Goal: Task Accomplishment & Management: Use online tool/utility

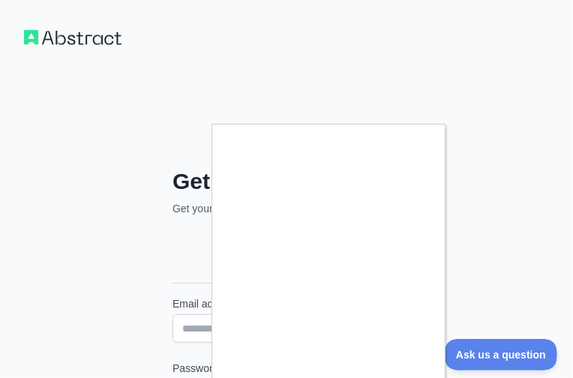
scroll to position [266, 0]
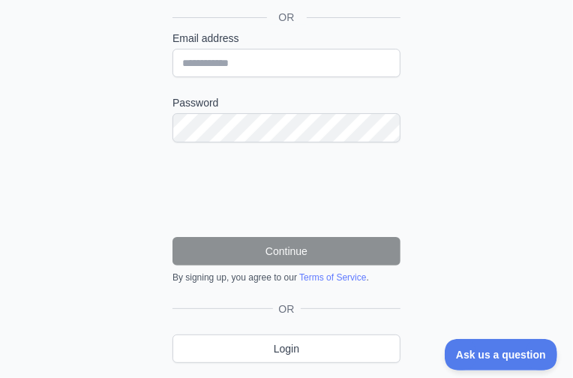
type input "**********"
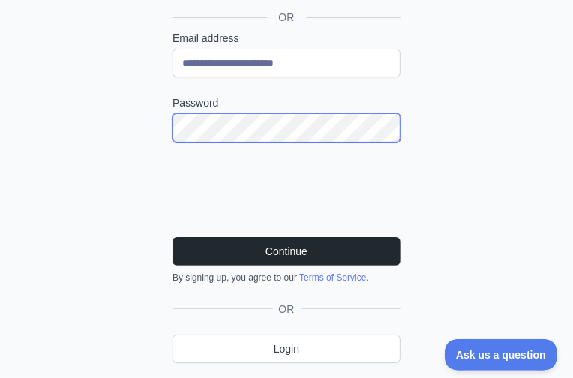
click at [173, 237] on button "Continue" at bounding box center [287, 251] width 228 height 29
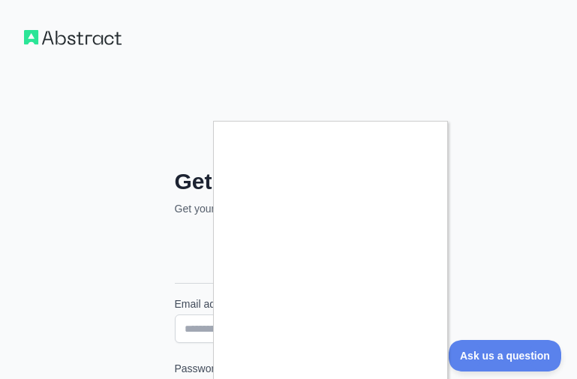
scroll to position [263, 0]
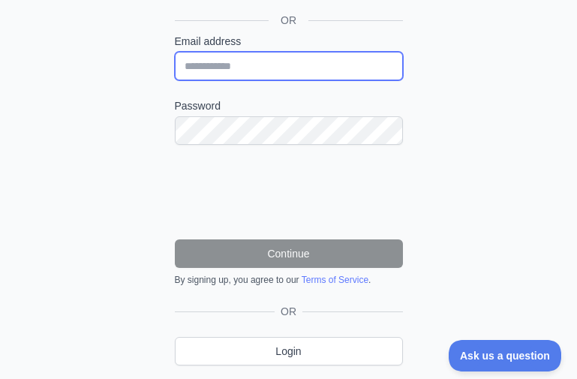
click at [232, 68] on input "Email address" at bounding box center [289, 66] width 228 height 29
paste input "**********"
type input "**********"
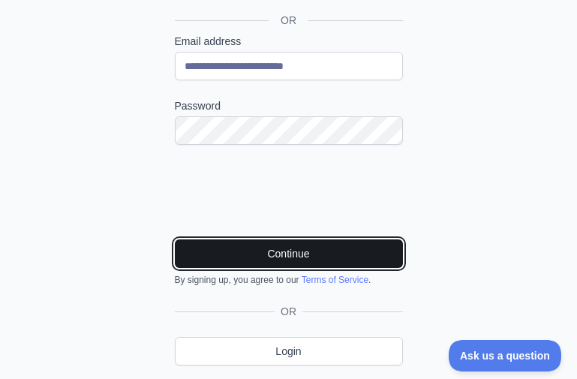
click at [270, 244] on button "Continue" at bounding box center [289, 253] width 228 height 29
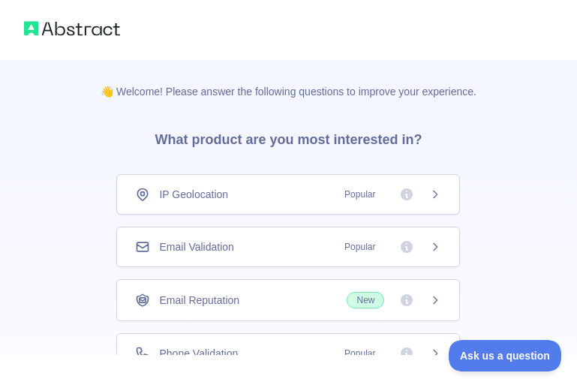
click at [467, 124] on div "👋 Welcome! Please answer the following questions to improve your experience. Wh…" at bounding box center [289, 275] width 424 height 431
click at [245, 257] on div "Email Validation Popular" at bounding box center [288, 247] width 344 height 41
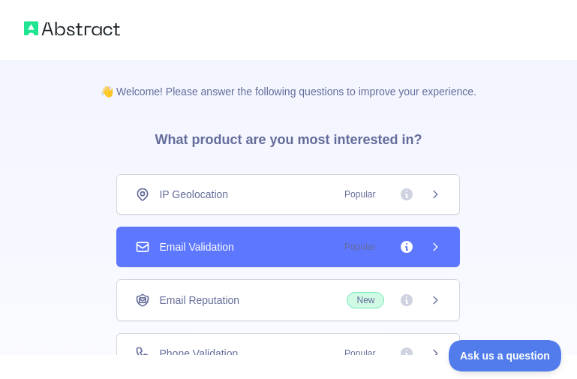
scroll to position [150, 0]
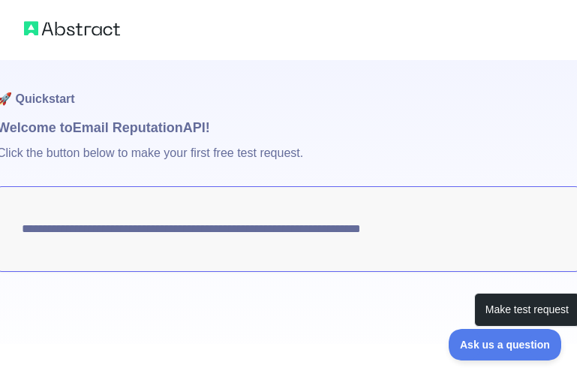
scroll to position [19, 0]
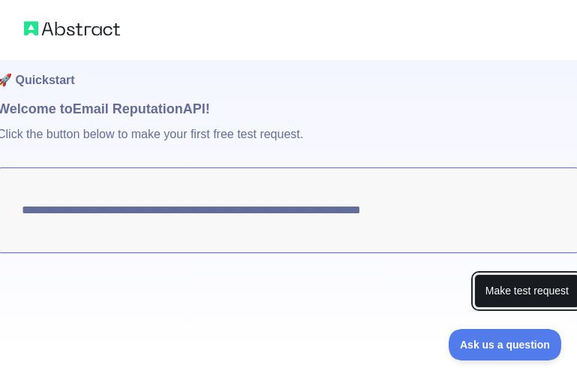
click at [544, 288] on button "Make test request" at bounding box center [527, 291] width 106 height 34
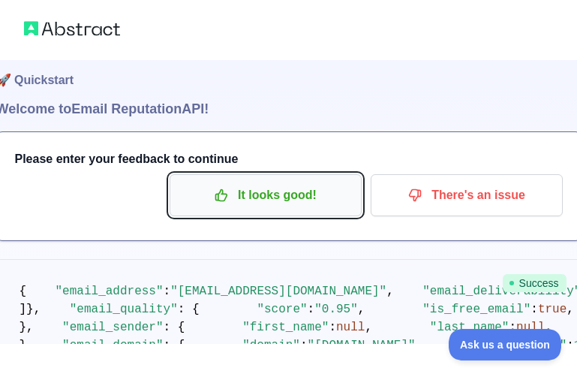
click at [264, 198] on p "It looks good!" at bounding box center [266, 195] width 170 height 26
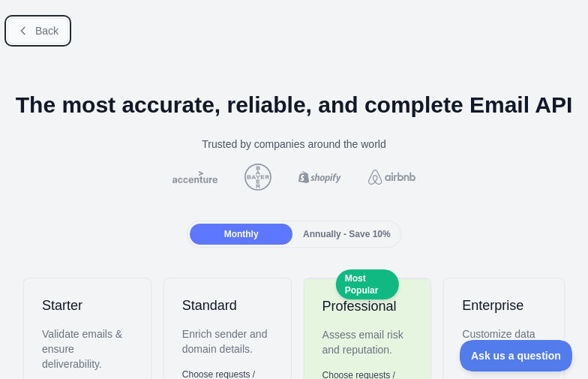
click at [49, 26] on span "Back" at bounding box center [46, 31] width 23 height 12
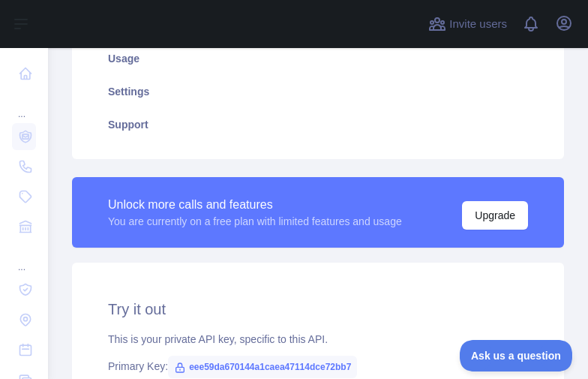
scroll to position [375, 0]
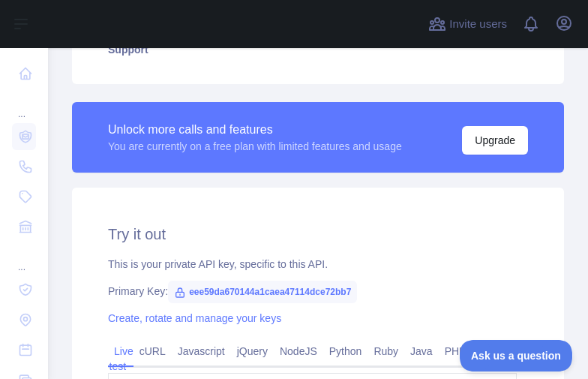
click at [258, 284] on span "eee59da670144a1caea47114dce72bb7" at bounding box center [262, 292] width 189 height 23
copy span "eee59da670144a1caea47114dce72bb7"
